Goal: Transaction & Acquisition: Purchase product/service

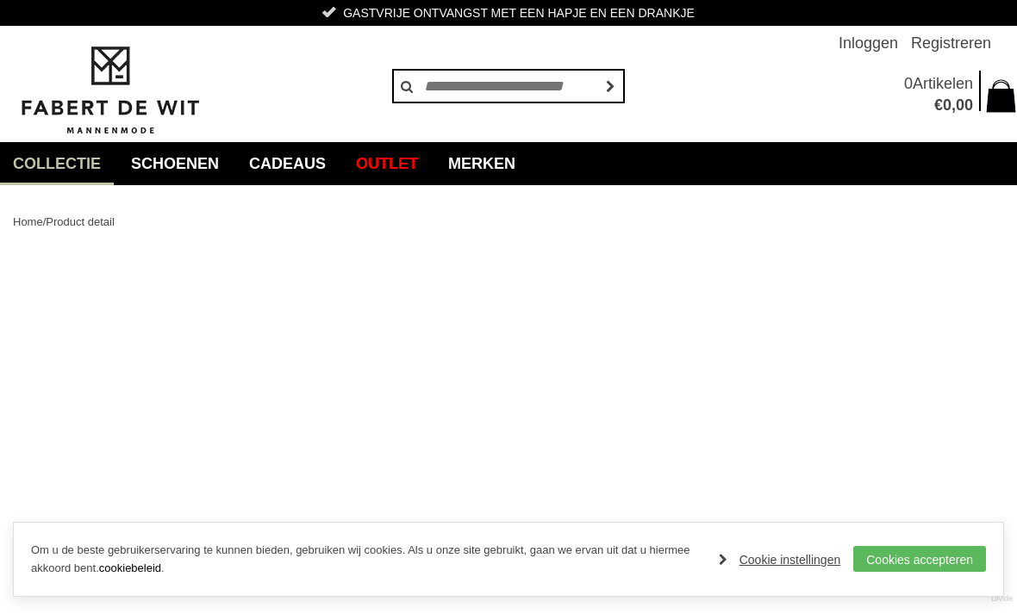
click at [964, 560] on link "Cookies accepteren" at bounding box center [919, 559] width 133 height 26
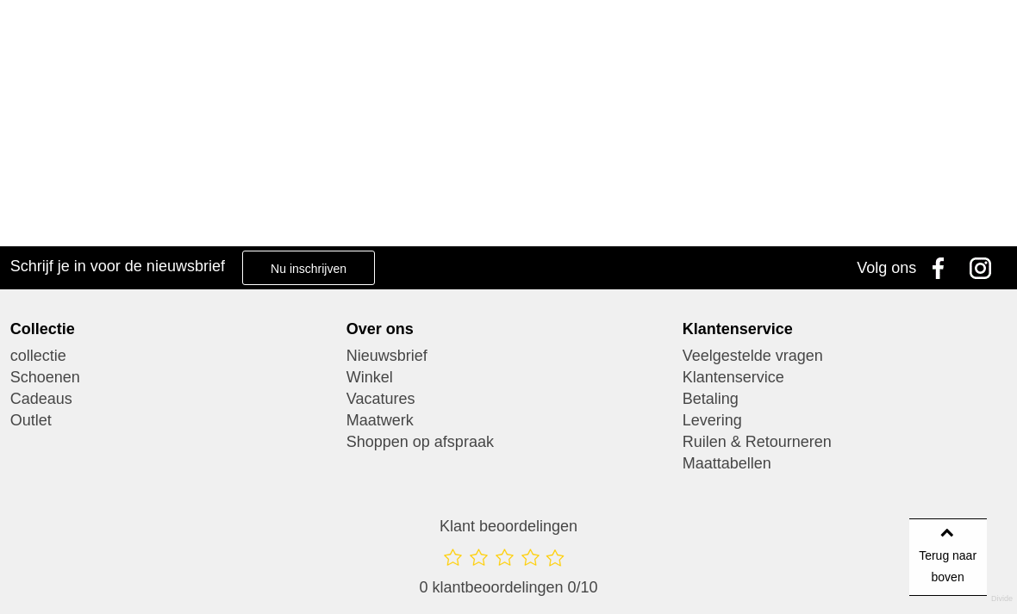
scroll to position [533, 0]
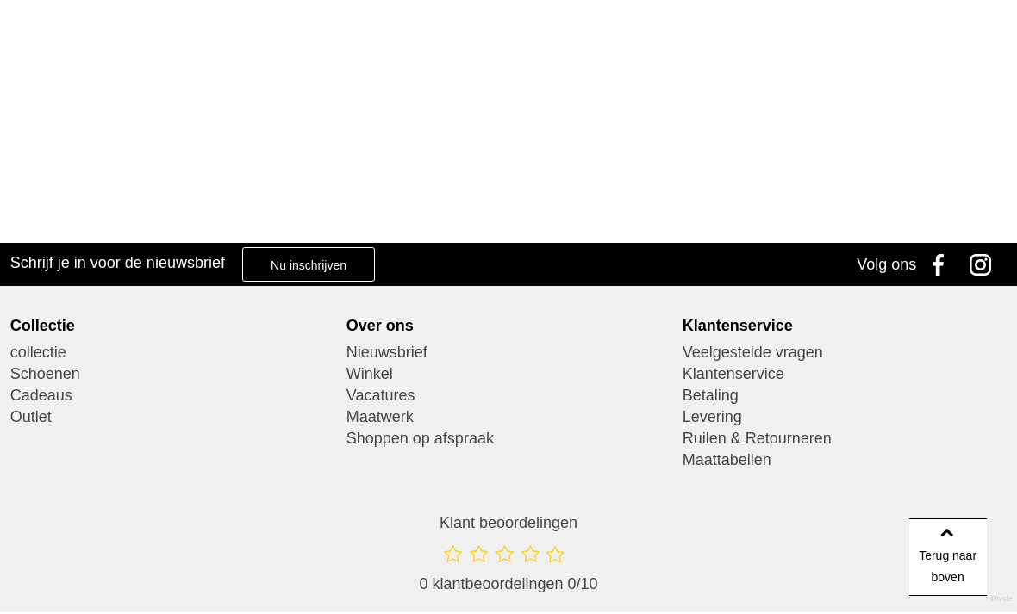
click at [34, 421] on link "Outlet" at bounding box center [172, 418] width 324 height 22
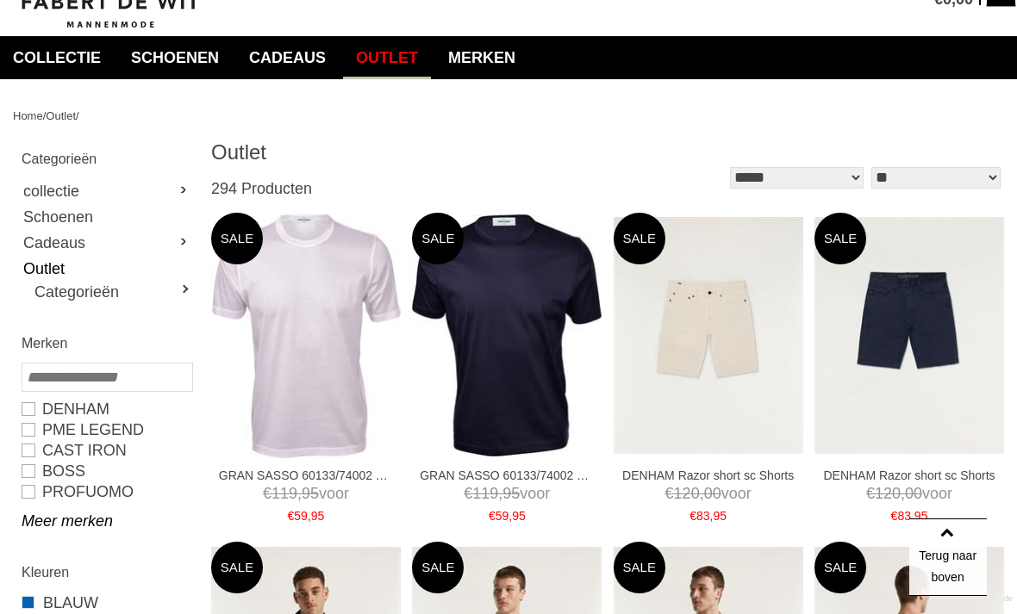
scroll to position [105, 0]
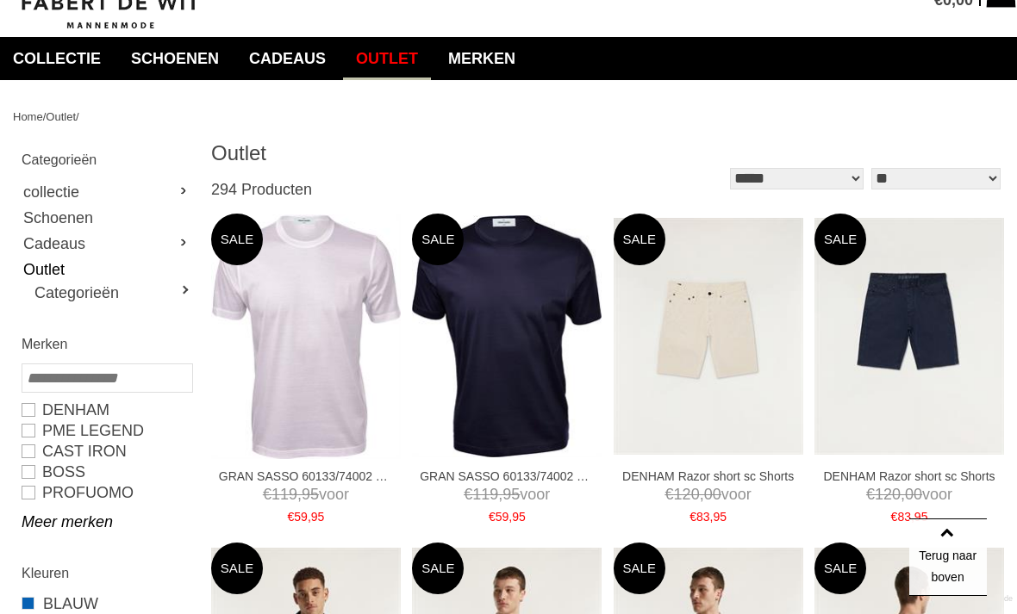
click at [145, 298] on link "Categorieën" at bounding box center [112, 293] width 157 height 21
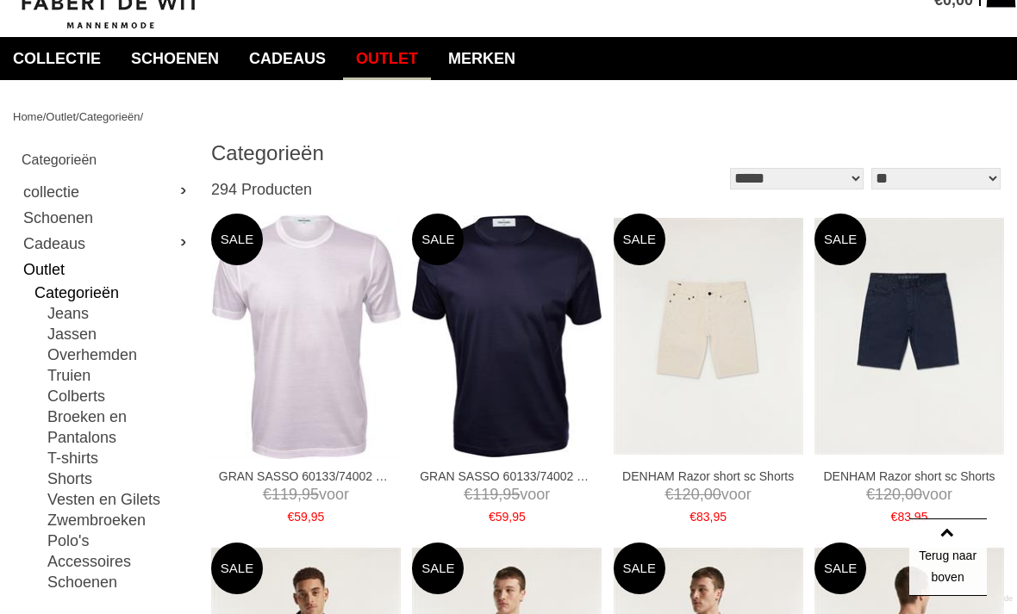
click at [83, 342] on link "Jassen" at bounding box center [119, 334] width 144 height 21
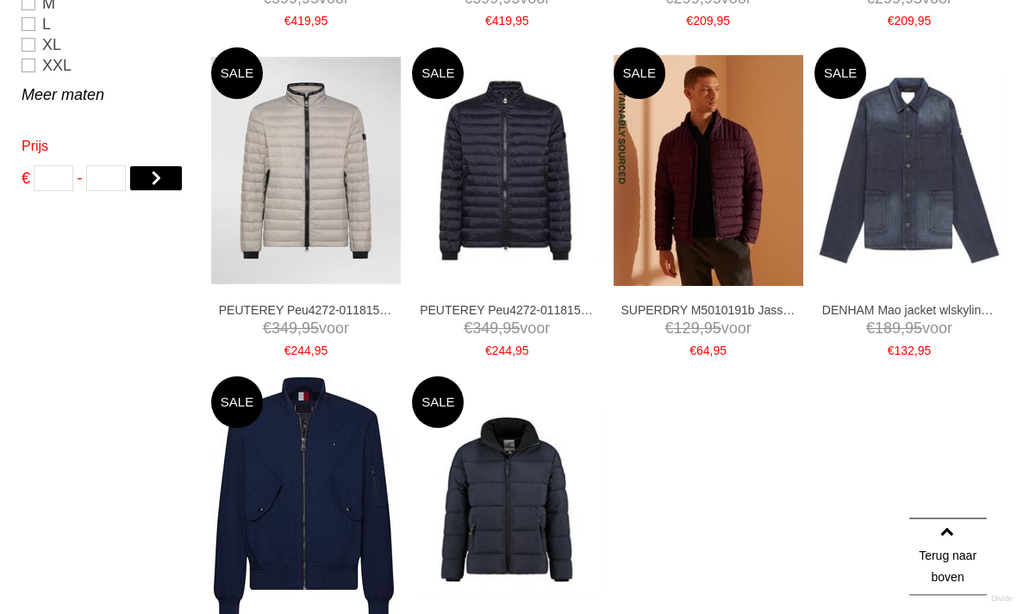
scroll to position [1260, 0]
click at [0, 0] on img at bounding box center [0, 0] width 0 height 0
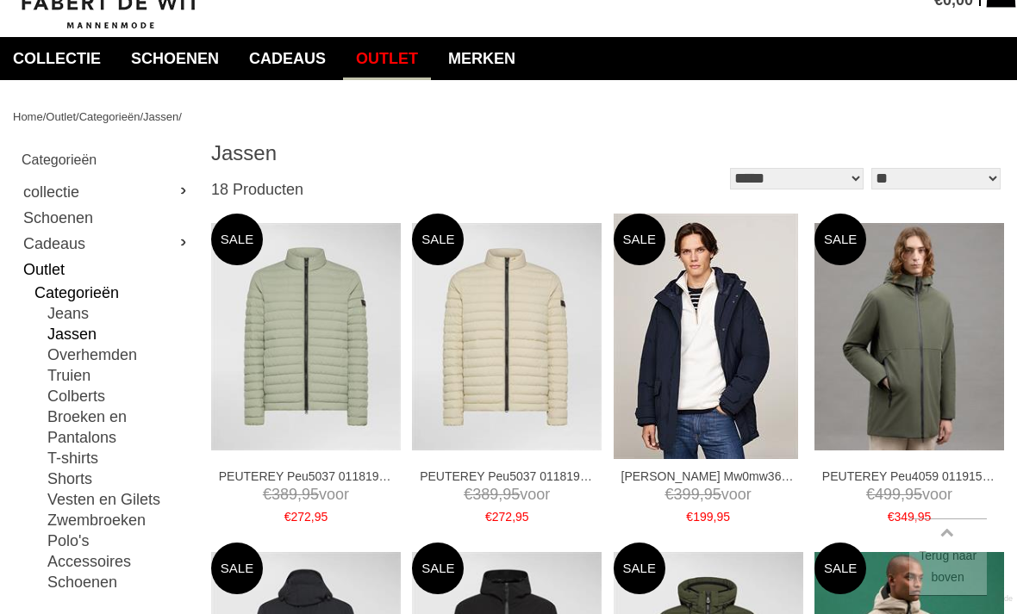
type input "*"
